Goal: Transaction & Acquisition: Purchase product/service

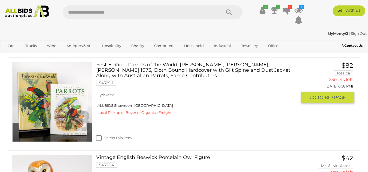
scroll to position [109, 0]
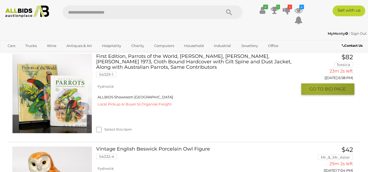
click at [314, 89] on span "GO TO" at bounding box center [316, 89] width 15 height 6
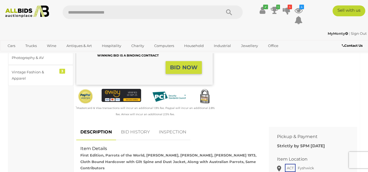
scroll to position [163, 0]
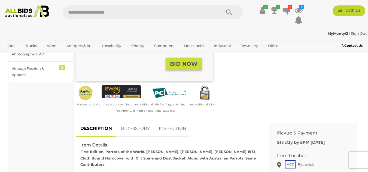
click at [136, 125] on link "BID HISTORY" at bounding box center [135, 129] width 37 height 16
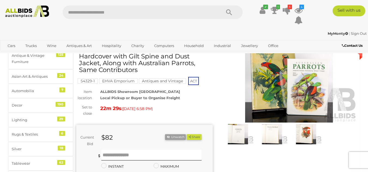
scroll to position [27, 0]
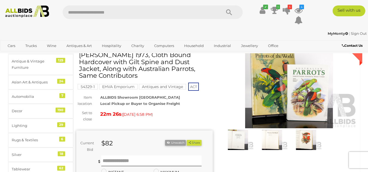
click at [205, 98] on div "ALLBIDS Showroom Fyshwick Local Pickup or Buyer to Organise Freight" at bounding box center [156, 101] width 120 height 13
click at [286, 9] on icon at bounding box center [287, 10] width 8 height 10
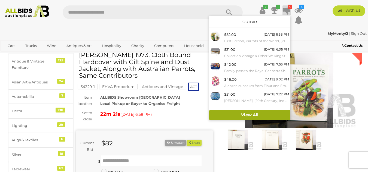
click at [253, 115] on link "View All" at bounding box center [249, 116] width 81 height 10
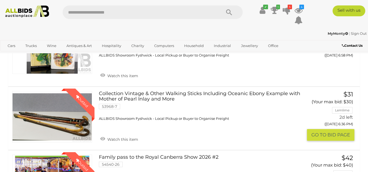
scroll to position [109, 0]
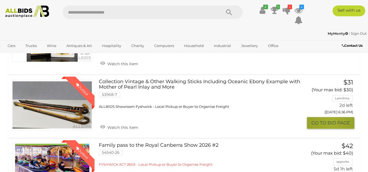
click at [330, 121] on button "GO TO BID PAGE" at bounding box center [330, 123] width 47 height 12
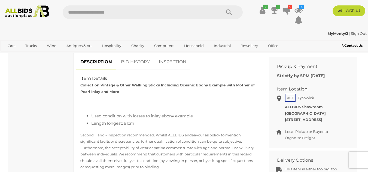
scroll to position [218, 0]
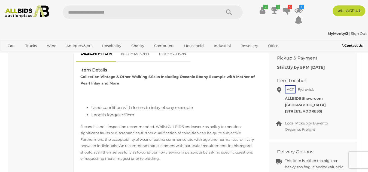
click at [136, 56] on link "BID HISTORY" at bounding box center [135, 54] width 37 height 16
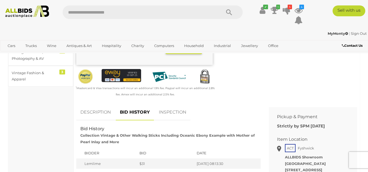
scroll to position [109, 0]
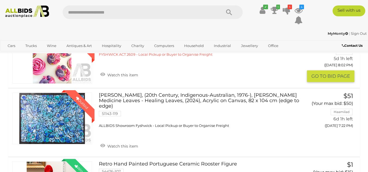
scroll to position [272, 0]
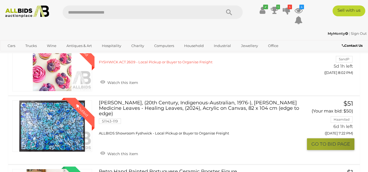
click at [315, 147] on button "GO TO BID PAGE" at bounding box center [330, 145] width 47 height 12
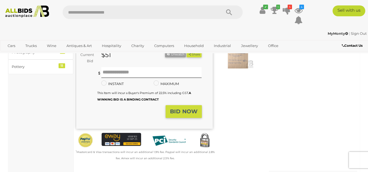
scroll to position [163, 0]
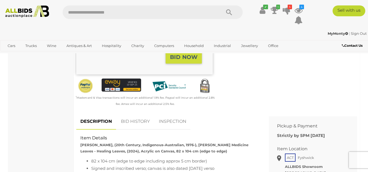
click at [143, 124] on link "BID HISTORY" at bounding box center [135, 122] width 37 height 16
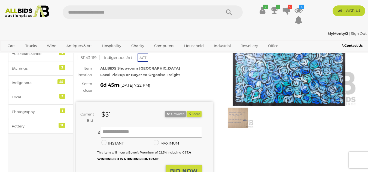
scroll to position [0, 0]
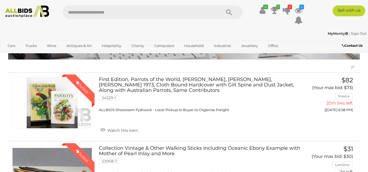
scroll to position [28, 0]
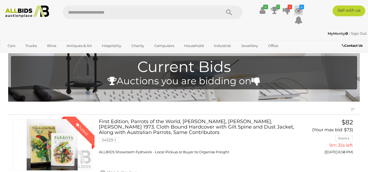
click at [300, 9] on icon at bounding box center [298, 10] width 8 height 10
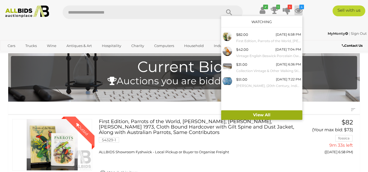
click at [267, 115] on link "View All" at bounding box center [261, 116] width 81 height 10
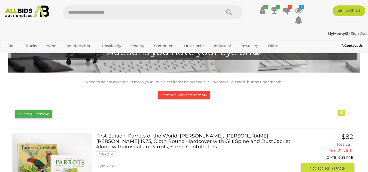
scroll to position [27, 0]
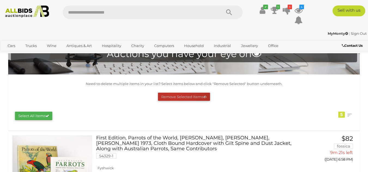
click at [175, 97] on button "Remove Selected Items" at bounding box center [184, 97] width 52 height 8
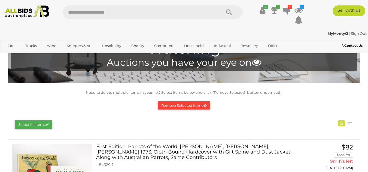
scroll to position [0, 0]
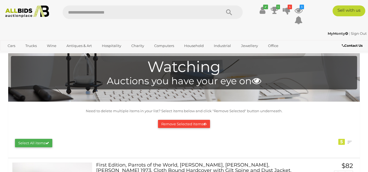
click at [177, 125] on button "Remove Selected Items" at bounding box center [184, 124] width 52 height 8
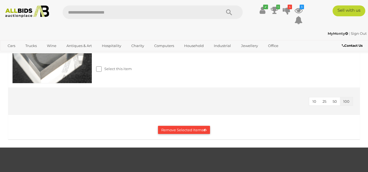
scroll to position [436, 0]
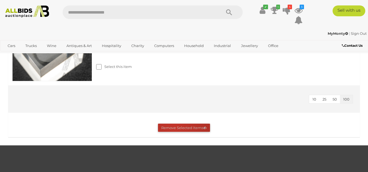
click at [174, 127] on button "Remove Selected Items" at bounding box center [184, 128] width 52 height 8
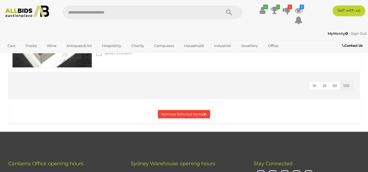
scroll to position [490, 0]
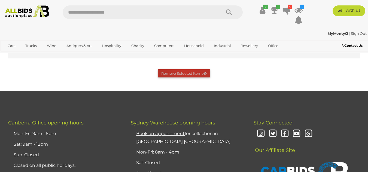
click at [185, 74] on button "Remove Selected Items" at bounding box center [184, 73] width 52 height 8
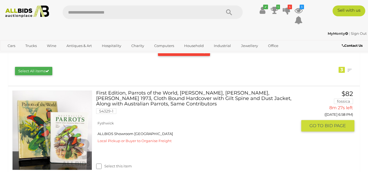
scroll to position [82, 0]
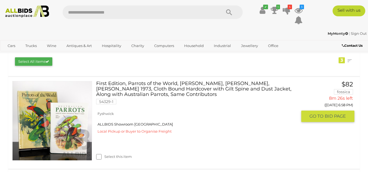
click at [308, 117] on button "GO TO BID PAGE" at bounding box center [327, 116] width 53 height 11
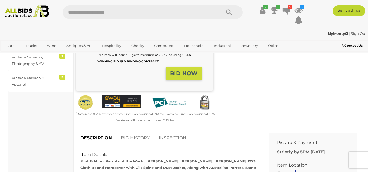
scroll to position [163, 0]
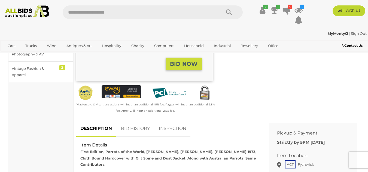
click at [135, 125] on link "BID HISTORY" at bounding box center [135, 129] width 37 height 16
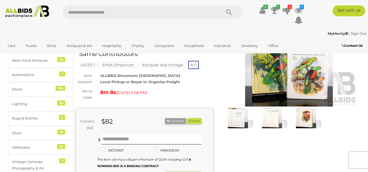
scroll to position [82, 0]
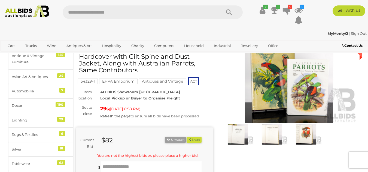
scroll to position [27, 0]
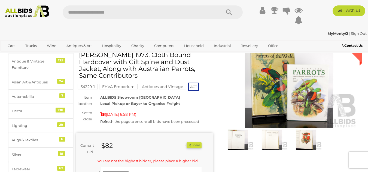
scroll to position [27, 0]
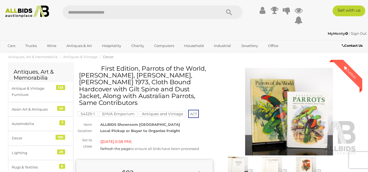
scroll to position [27, 0]
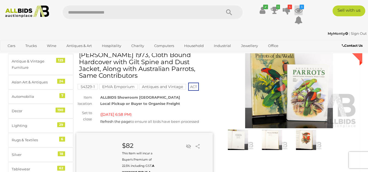
click at [297, 10] on icon at bounding box center [298, 10] width 8 height 10
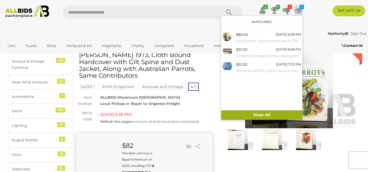
click at [260, 112] on link "View All" at bounding box center [261, 116] width 81 height 10
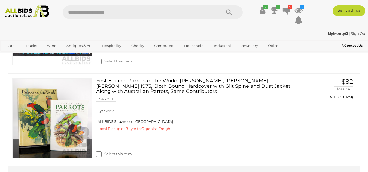
scroll to position [272, 0]
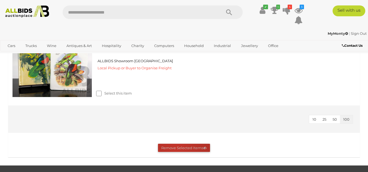
click at [177, 148] on button "Remove Selected Items" at bounding box center [184, 148] width 52 height 8
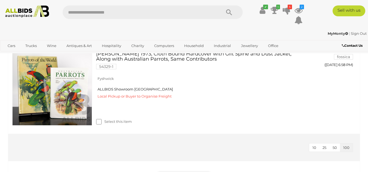
scroll to position [300, 0]
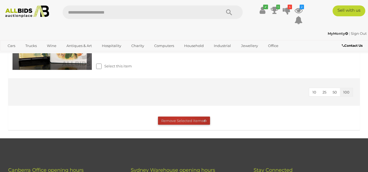
click at [178, 120] on button "Remove Selected Items" at bounding box center [184, 121] width 52 height 8
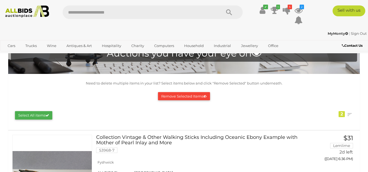
scroll to position [27, 0]
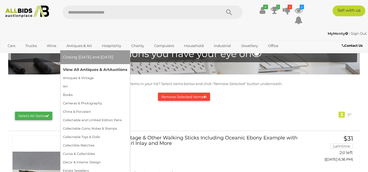
click at [76, 69] on link "View All Antiques & Art Auctions" at bounding box center [95, 70] width 64 height 8
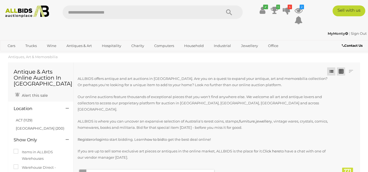
click at [343, 73] on link at bounding box center [341, 72] width 8 height 8
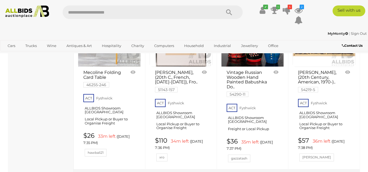
scroll to position [4343, 0]
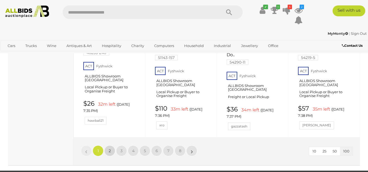
click at [108, 146] on link "2" at bounding box center [109, 151] width 11 height 11
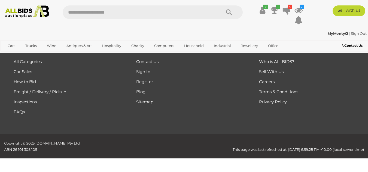
scroll to position [121, 0]
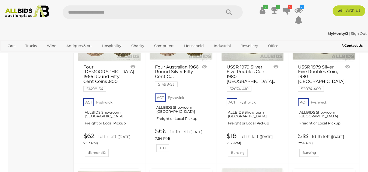
scroll to position [3662, 0]
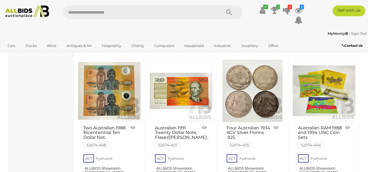
click at [355, 33] on link "Sign Out" at bounding box center [359, 33] width 16 height 4
